Goal: Share content: Share content

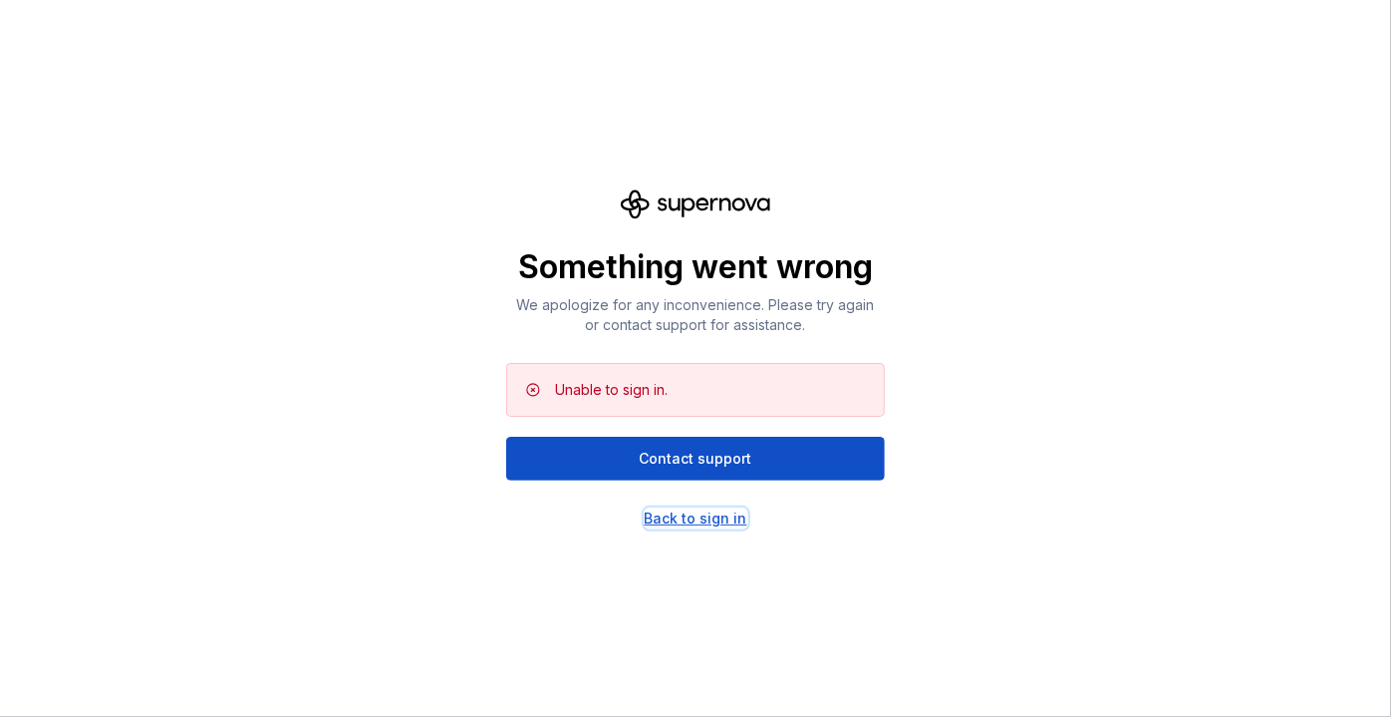
click at [718, 518] on div "Back to sign in" at bounding box center [696, 518] width 103 height 20
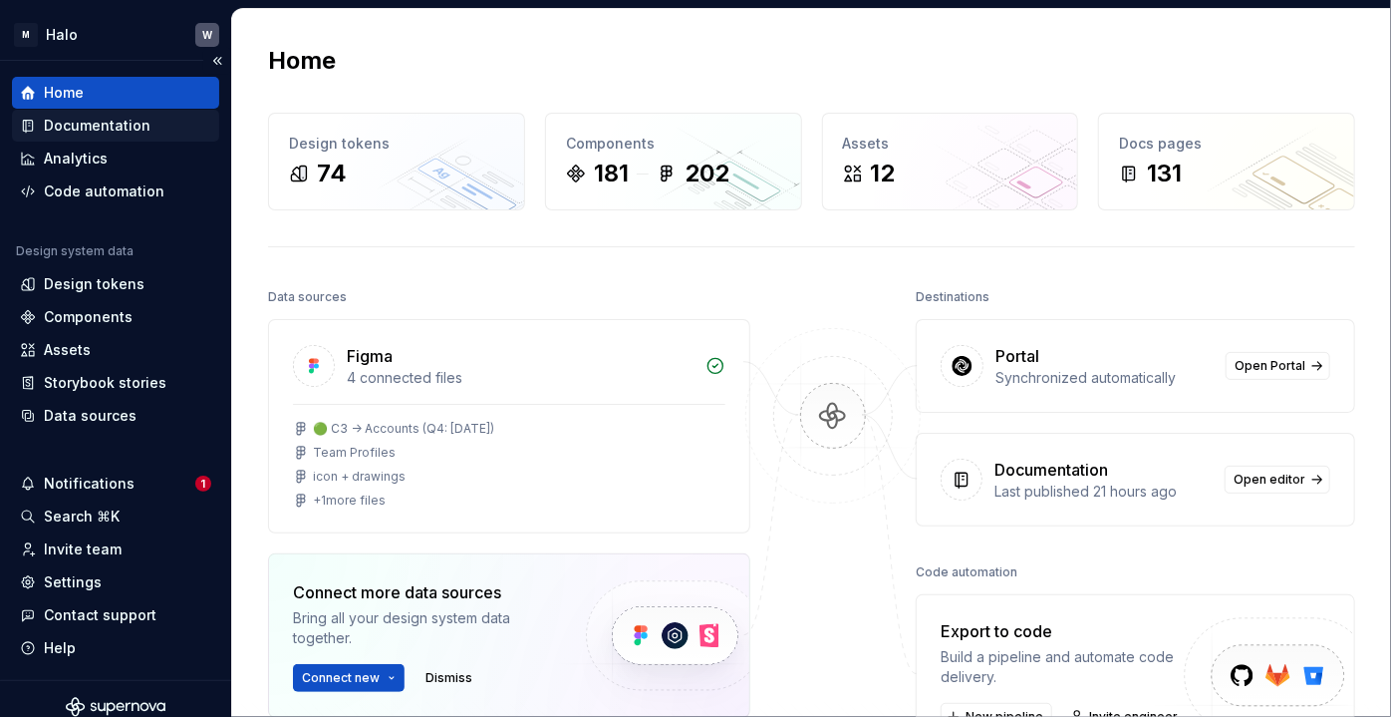
click at [125, 132] on div "Documentation" at bounding box center [97, 126] width 107 height 20
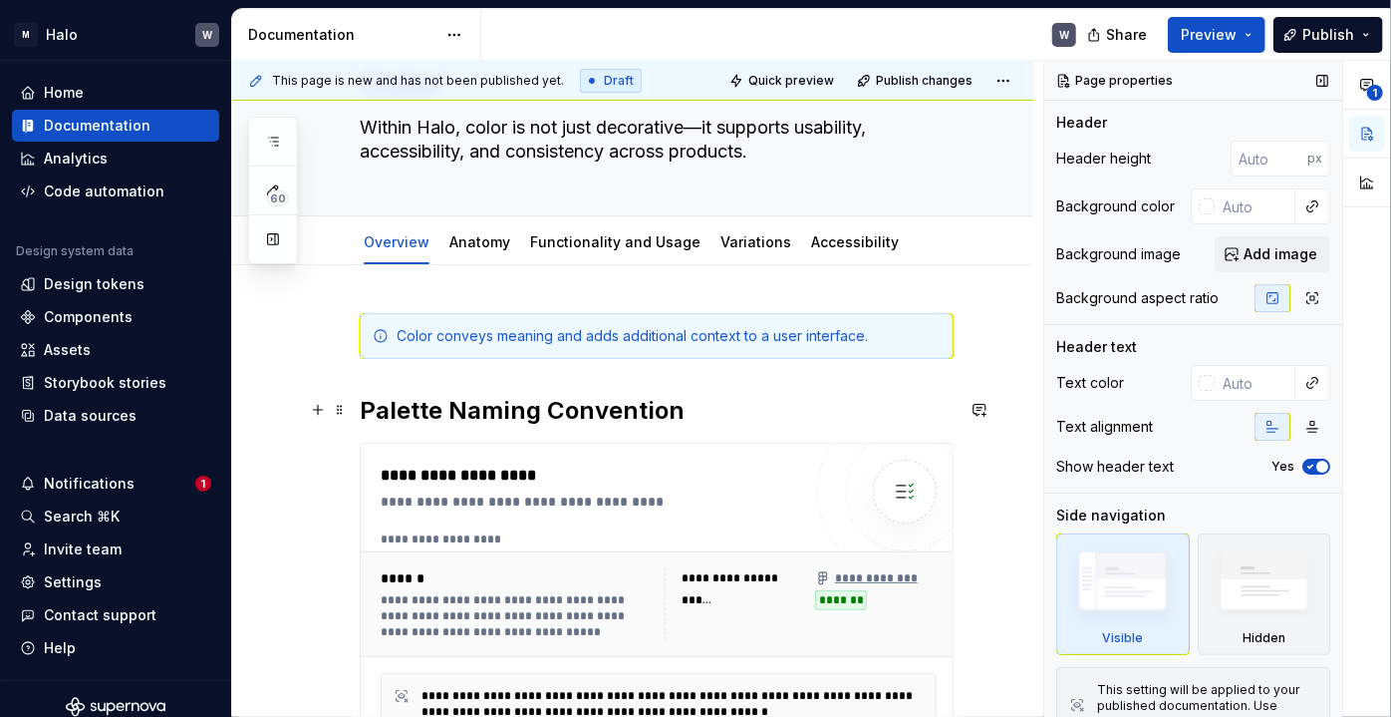
scroll to position [125, 0]
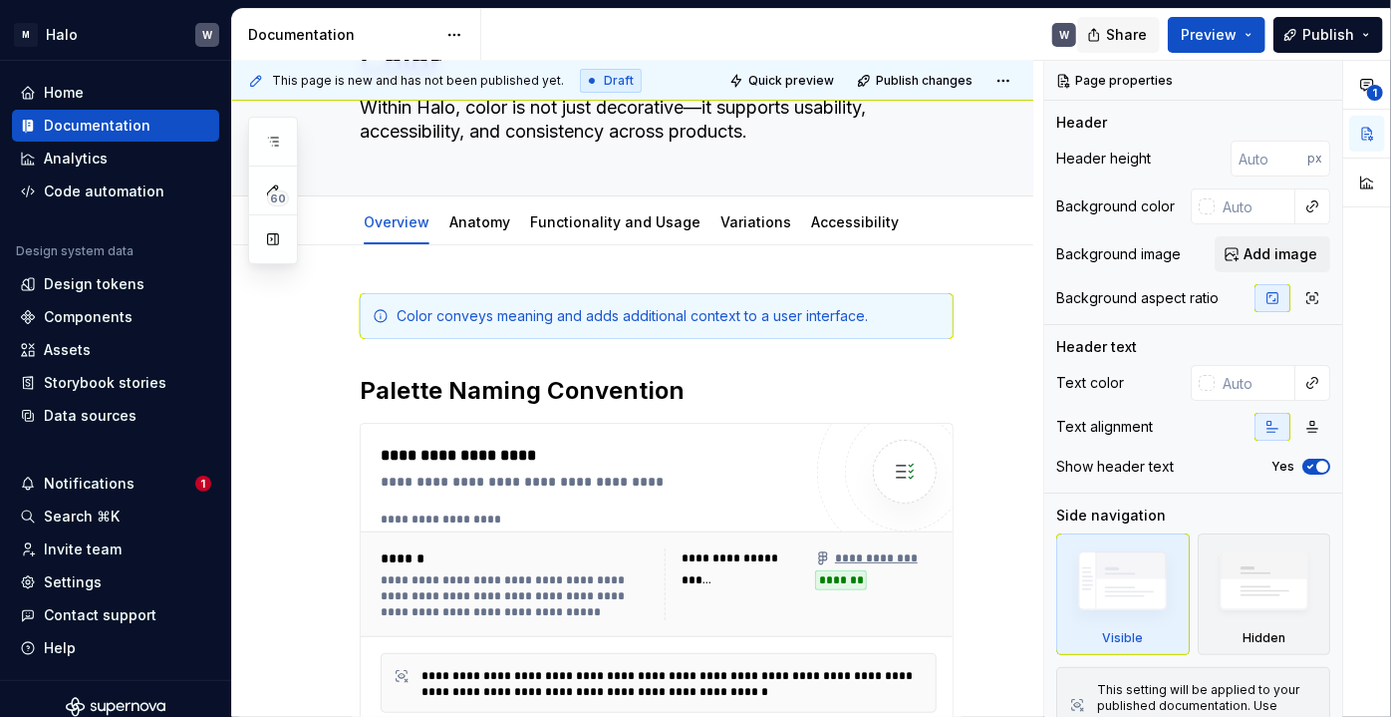
click at [1110, 41] on button "Share" at bounding box center [1118, 35] width 83 height 36
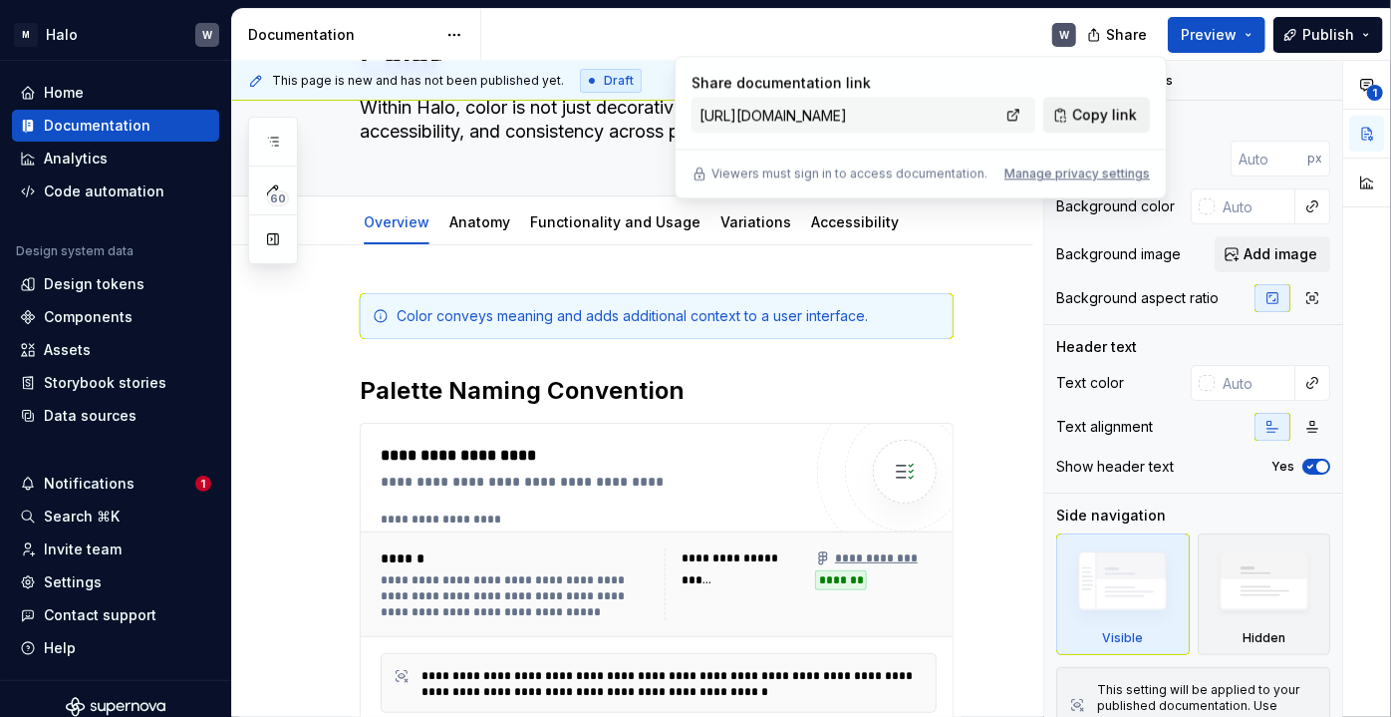
click at [1083, 126] on button "Copy link" at bounding box center [1096, 115] width 107 height 36
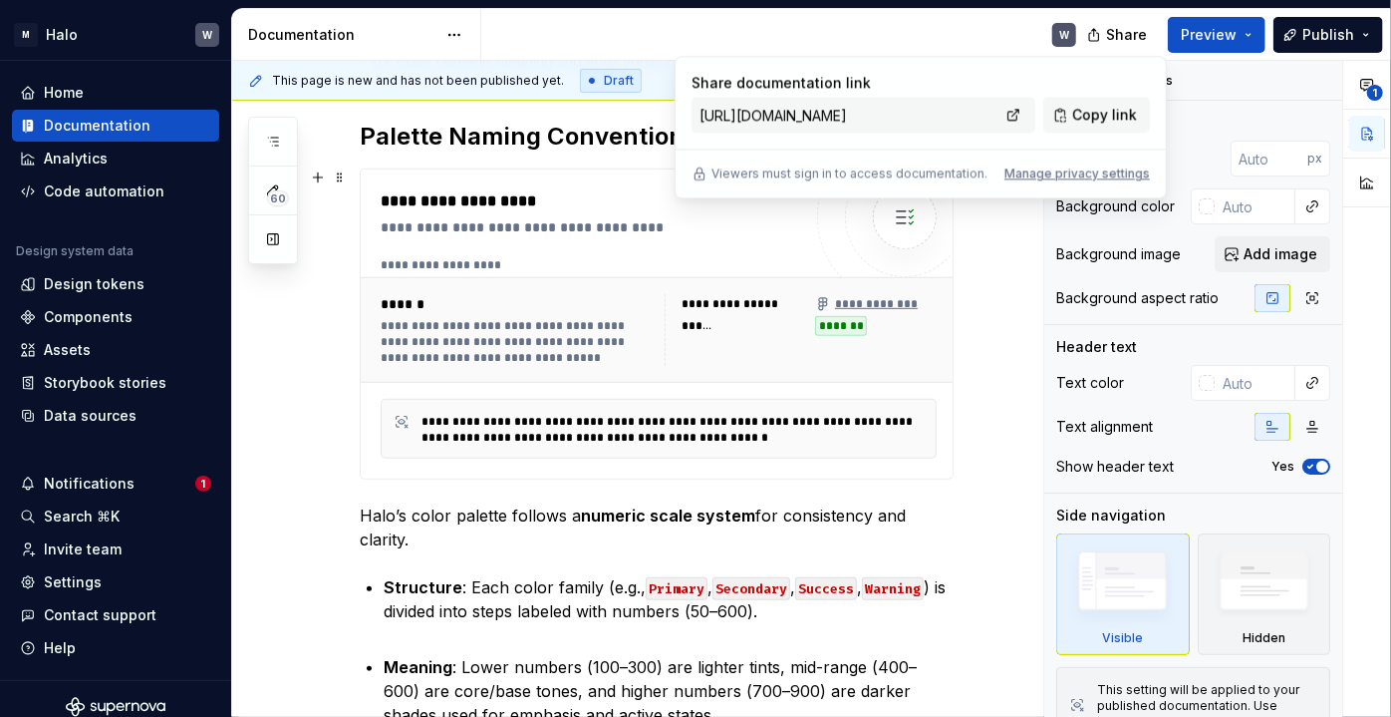
scroll to position [378, 0]
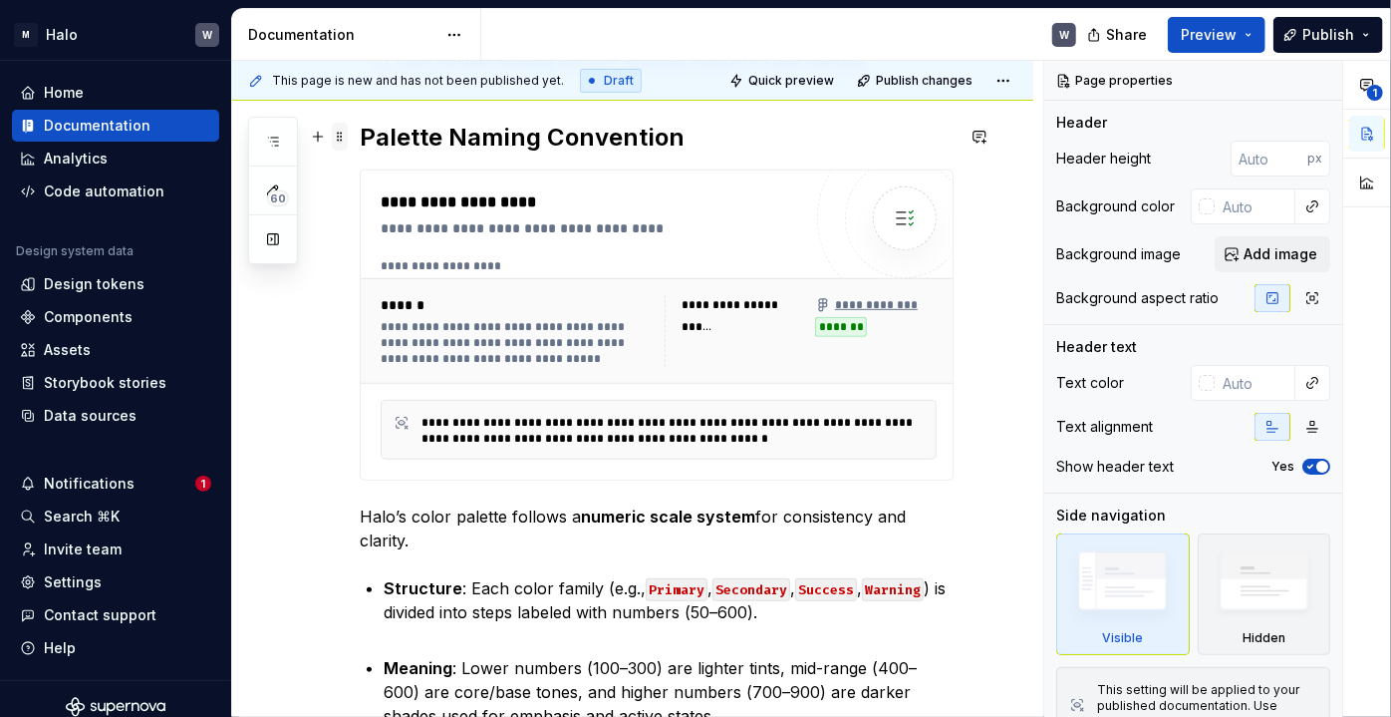
click at [336, 138] on span at bounding box center [340, 137] width 16 height 28
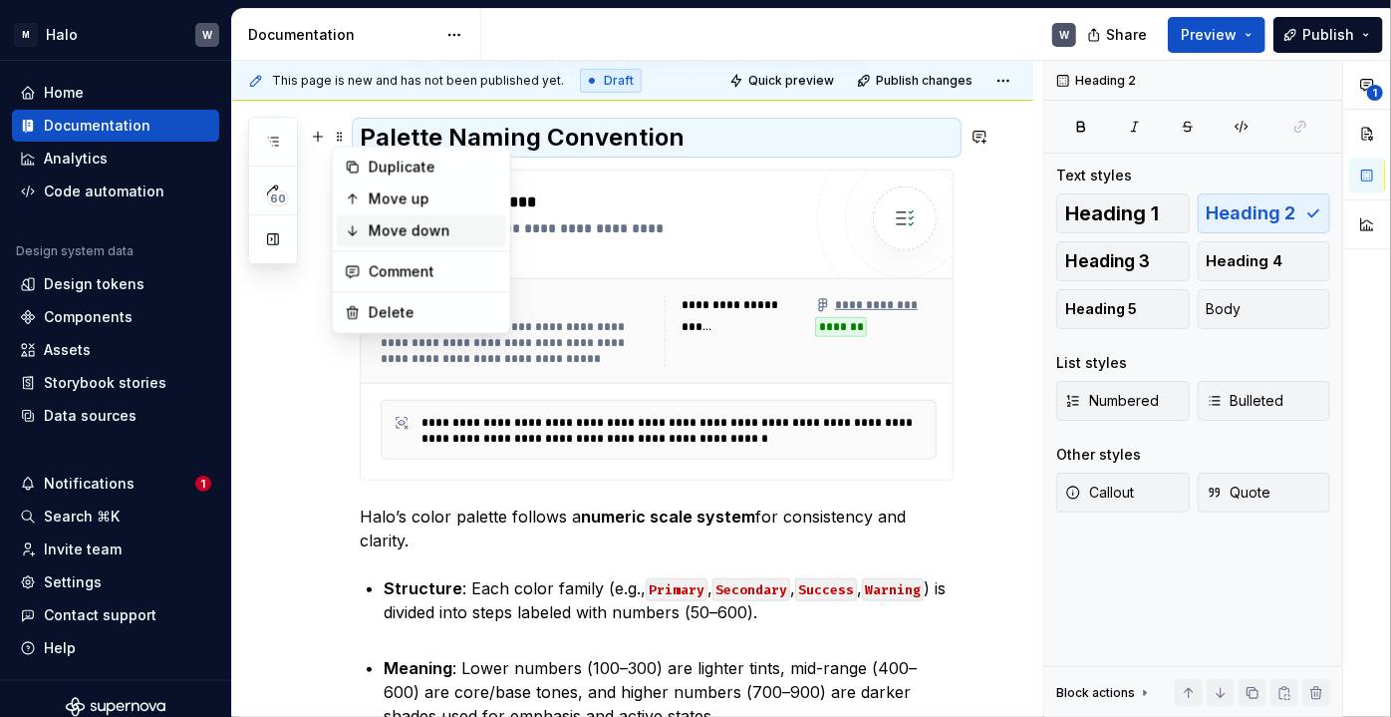
click at [373, 231] on div "Move down" at bounding box center [434, 231] width 130 height 20
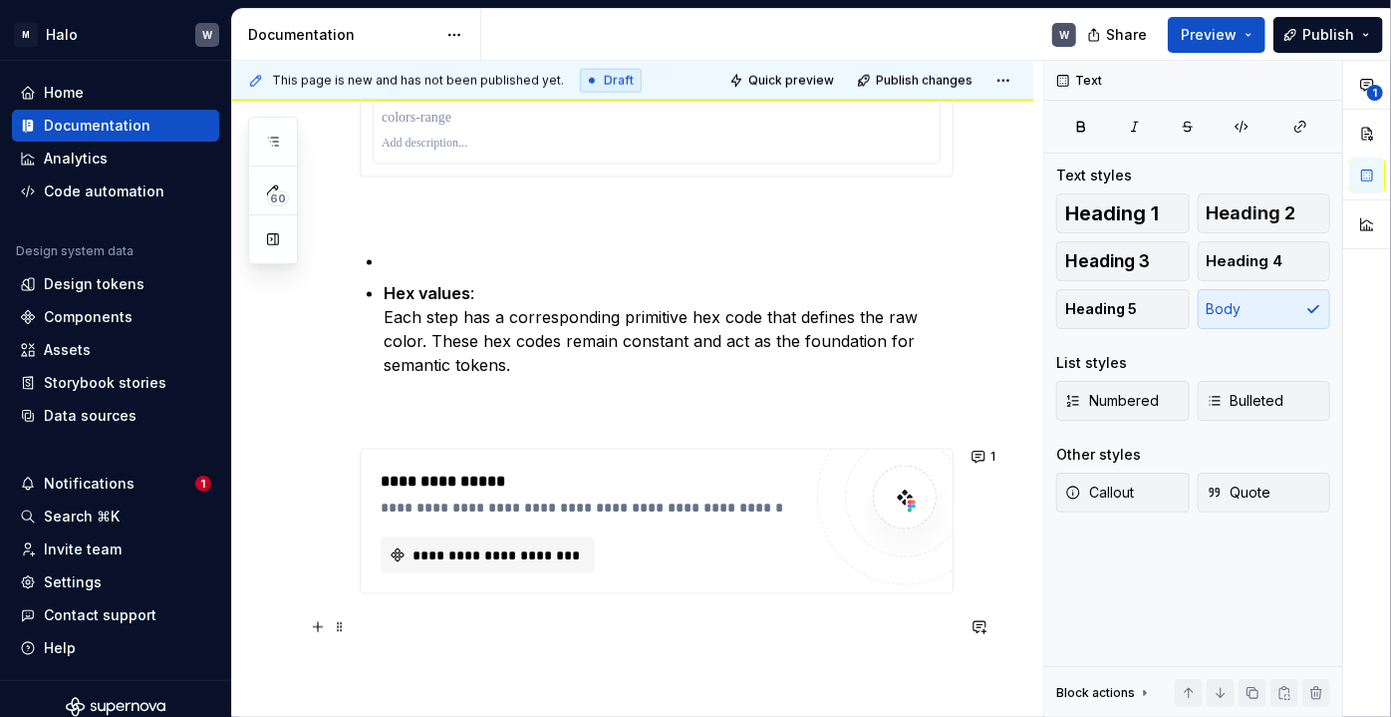
scroll to position [1519, 0]
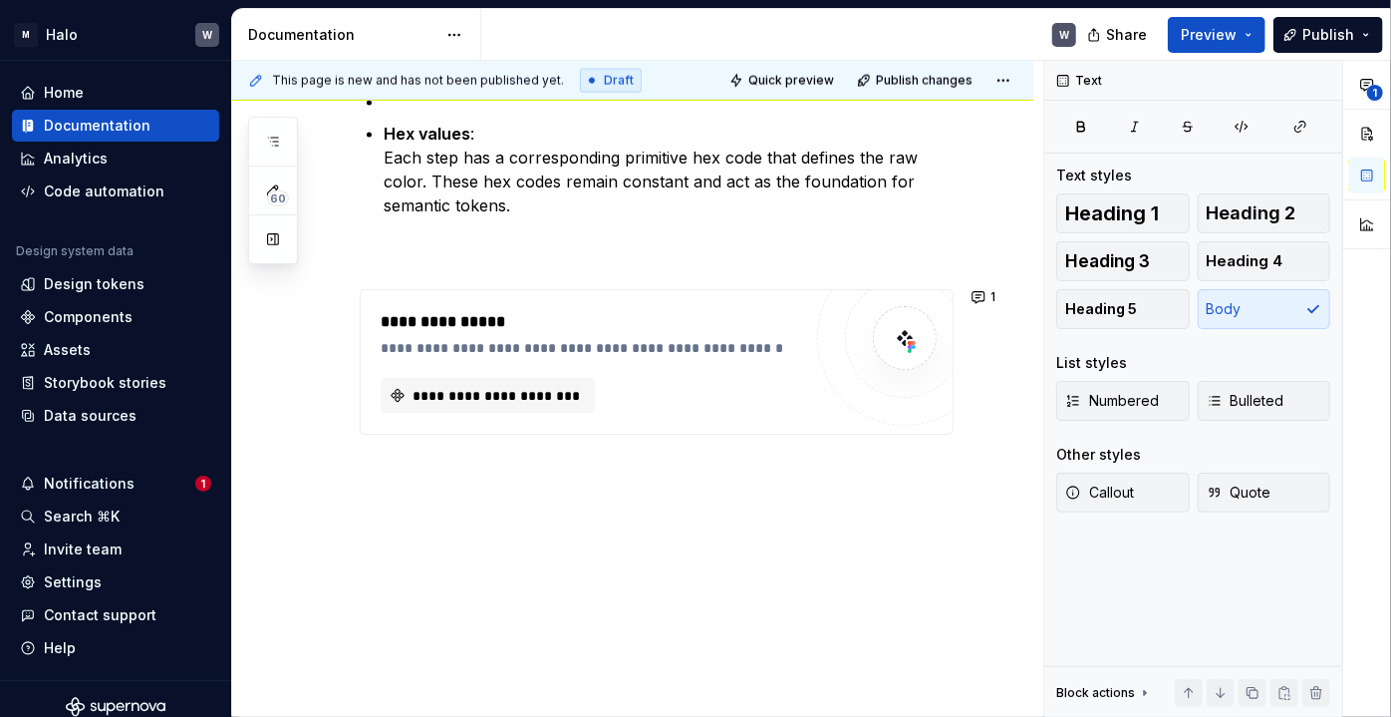
type textarea "*"
